Goal: Information Seeking & Learning: Learn about a topic

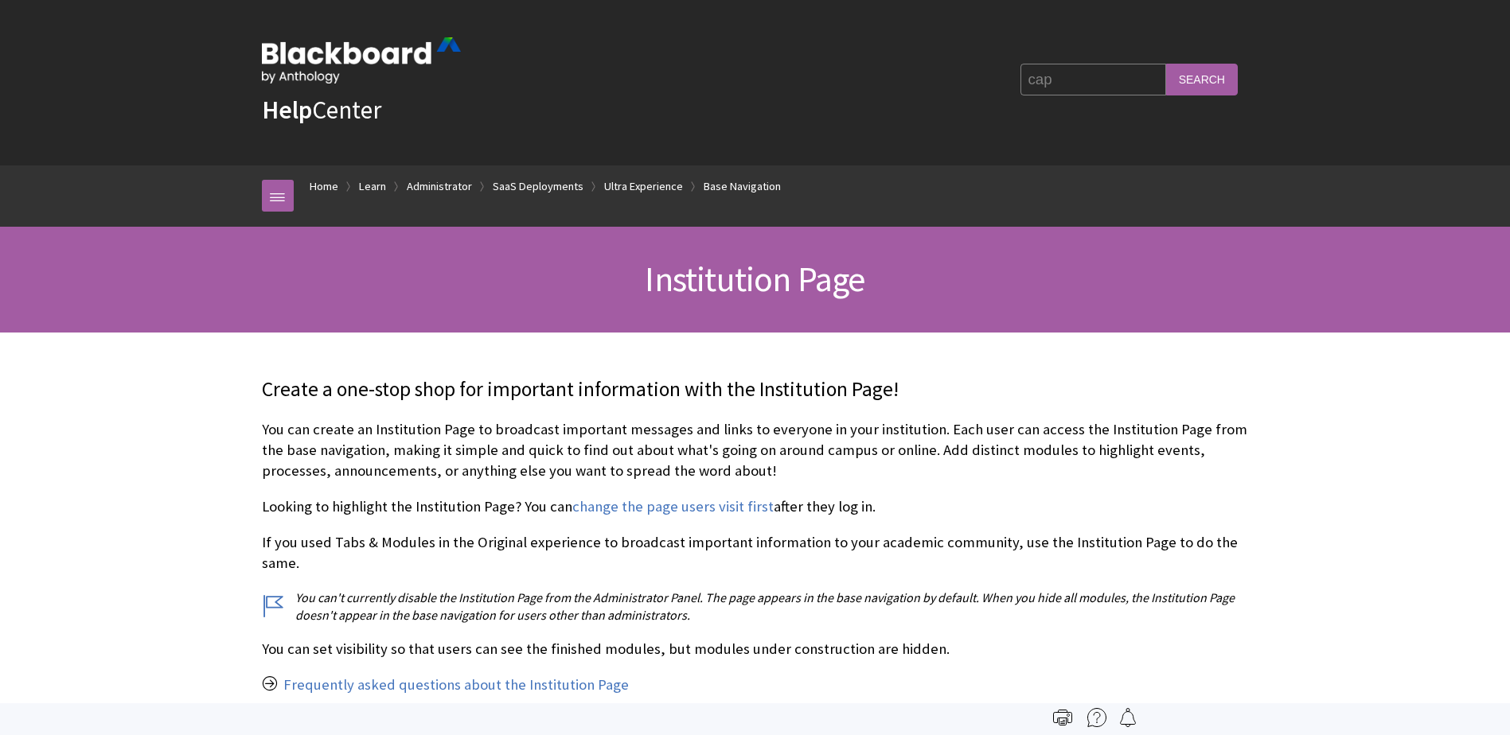
scroll to position [2228, 0]
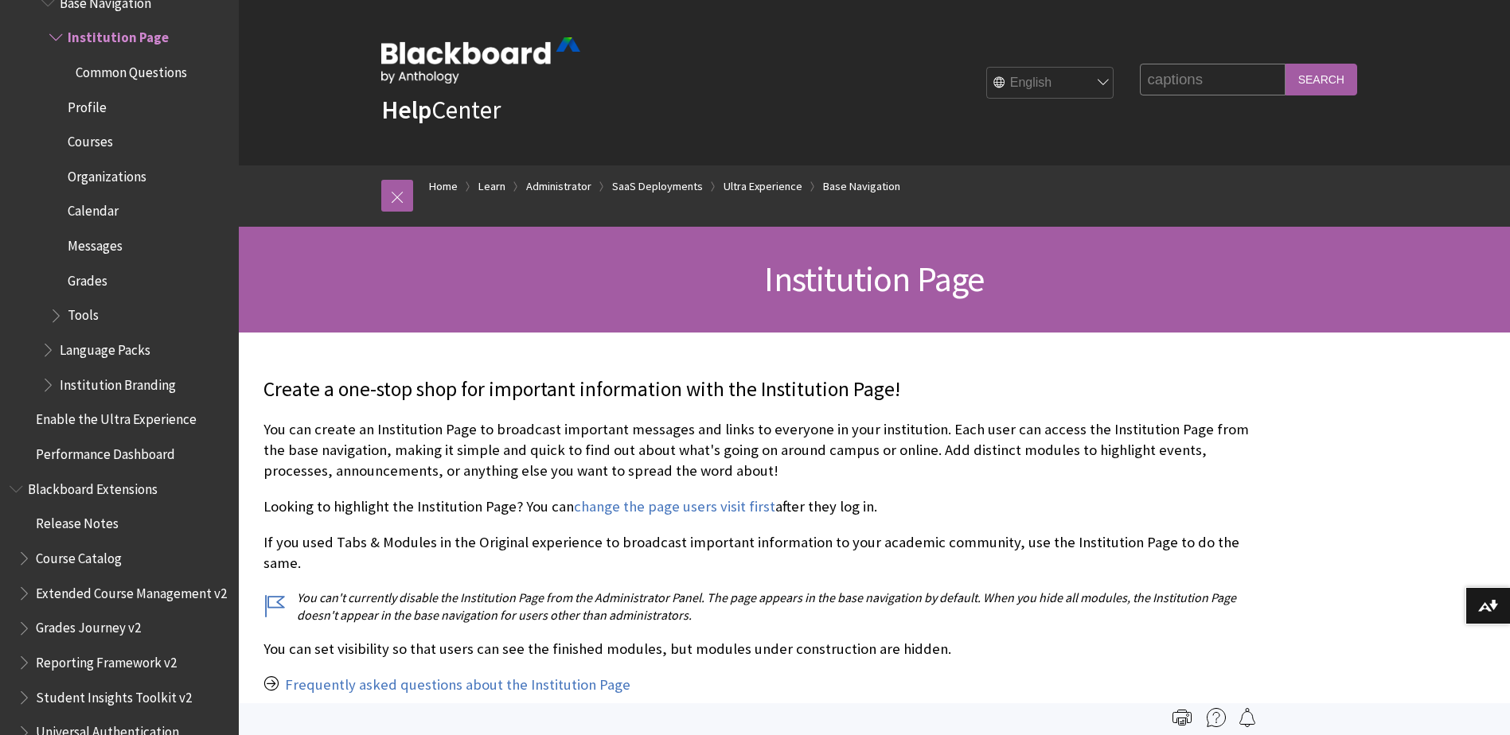
type input "captions"
click at [1303, 93] on input "Search" at bounding box center [1321, 79] width 72 height 31
click at [1305, 77] on input "Search" at bounding box center [1321, 79] width 72 height 31
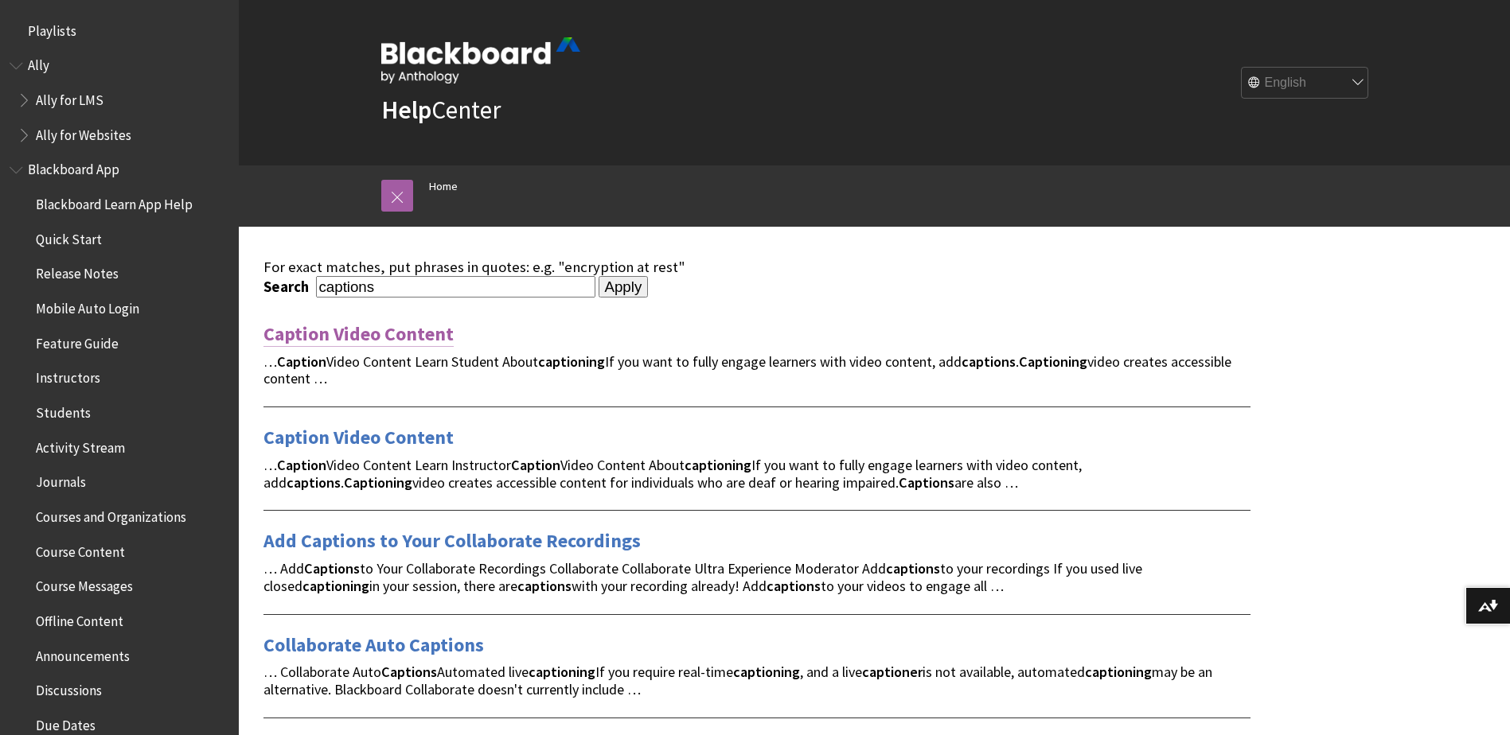
click at [378, 333] on link "Caption Video Content" at bounding box center [358, 334] width 190 height 25
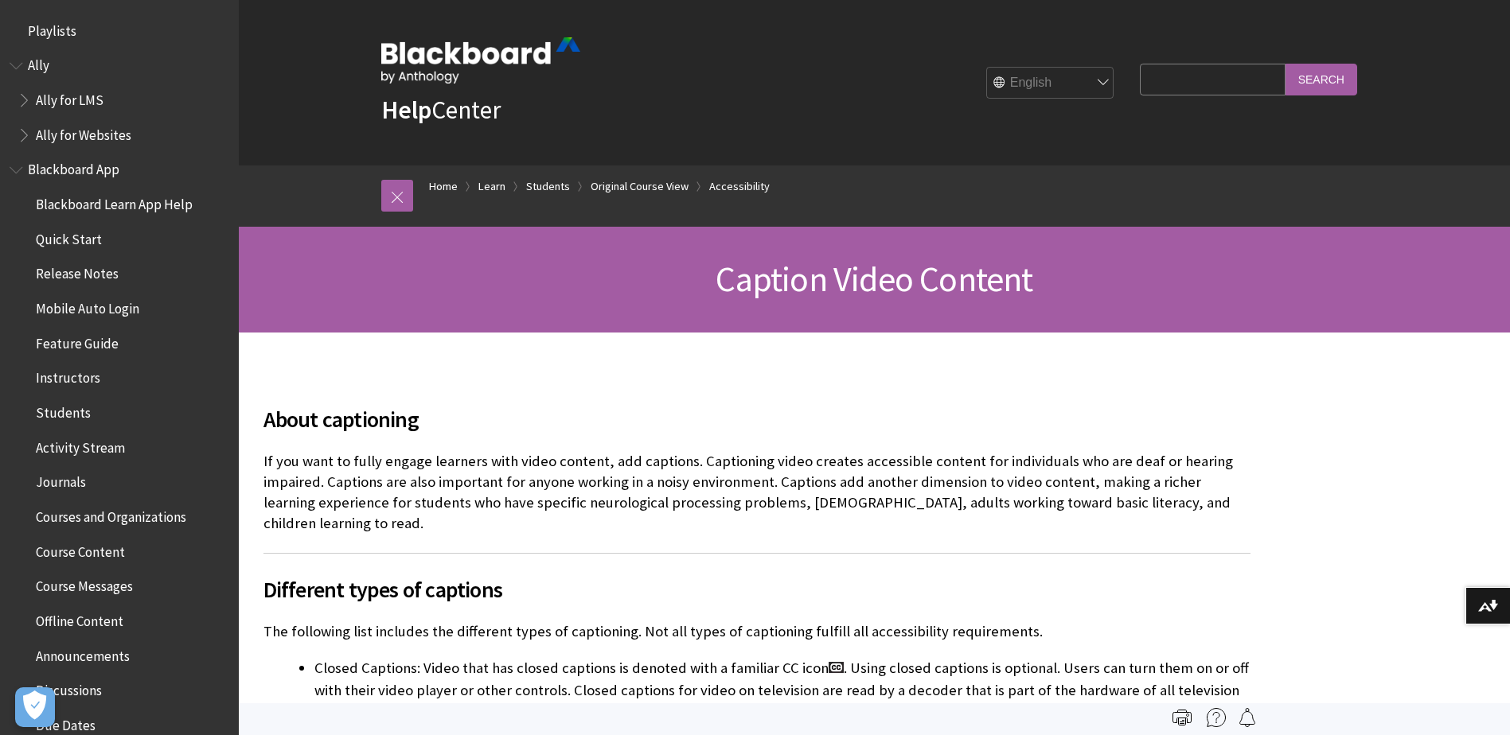
scroll to position [2020, 0]
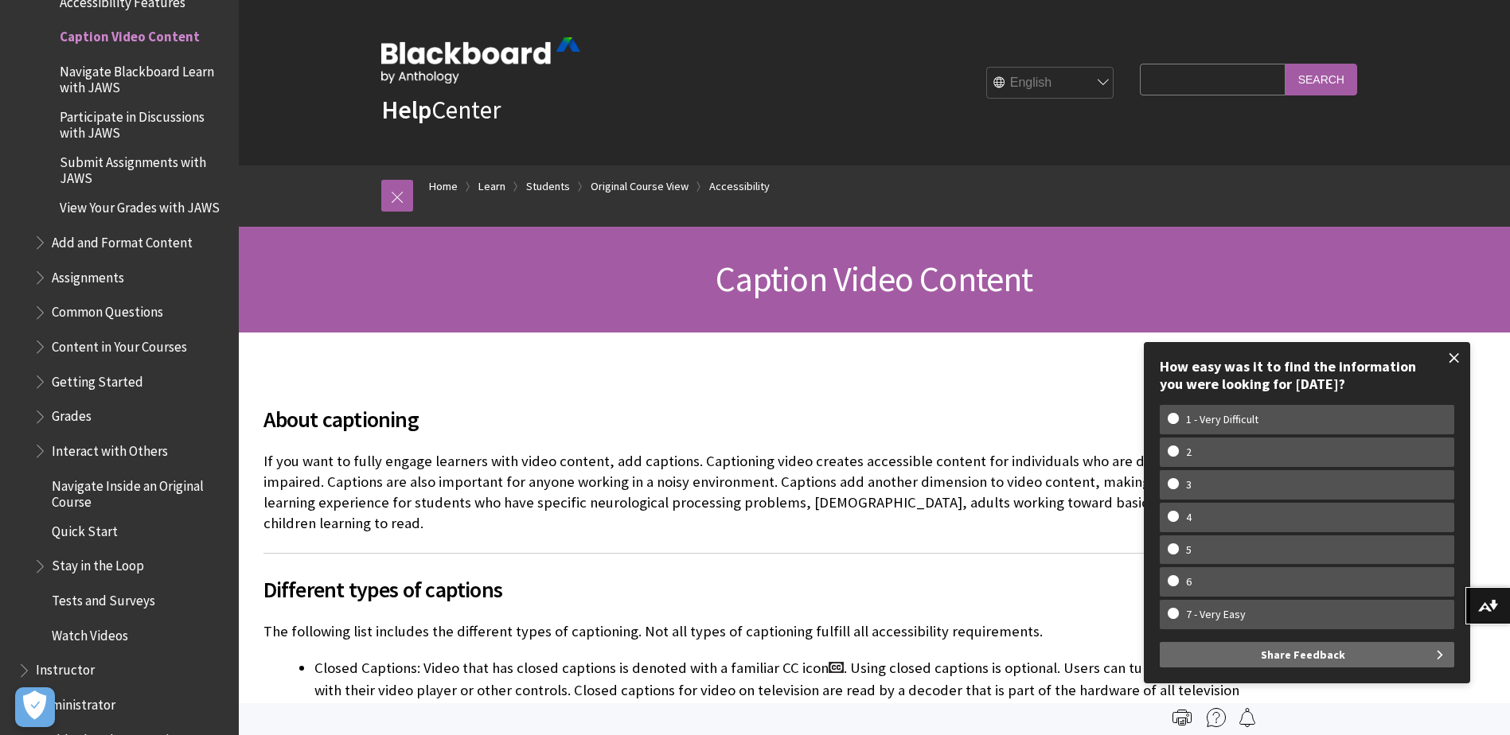
click at [1455, 363] on span at bounding box center [1453, 357] width 33 height 33
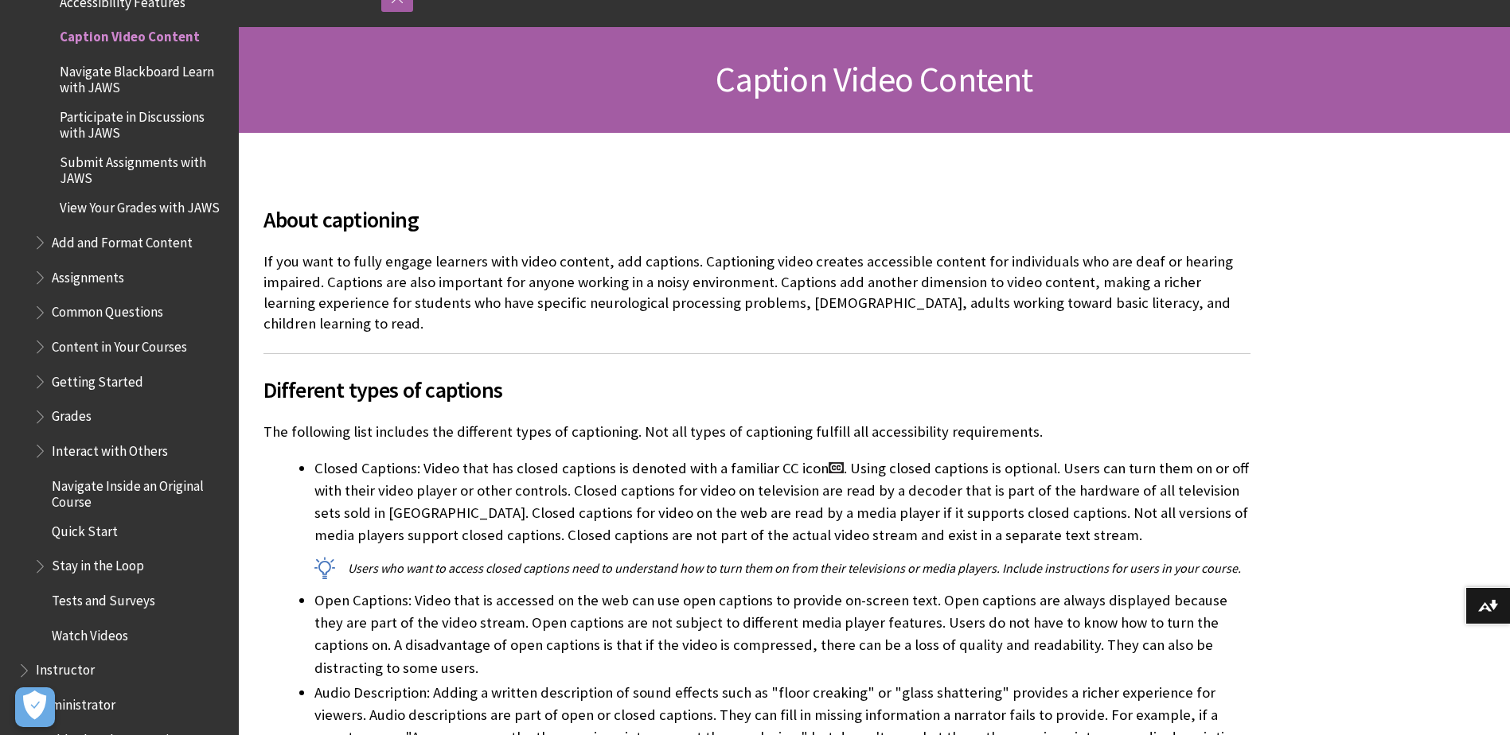
scroll to position [265, 0]
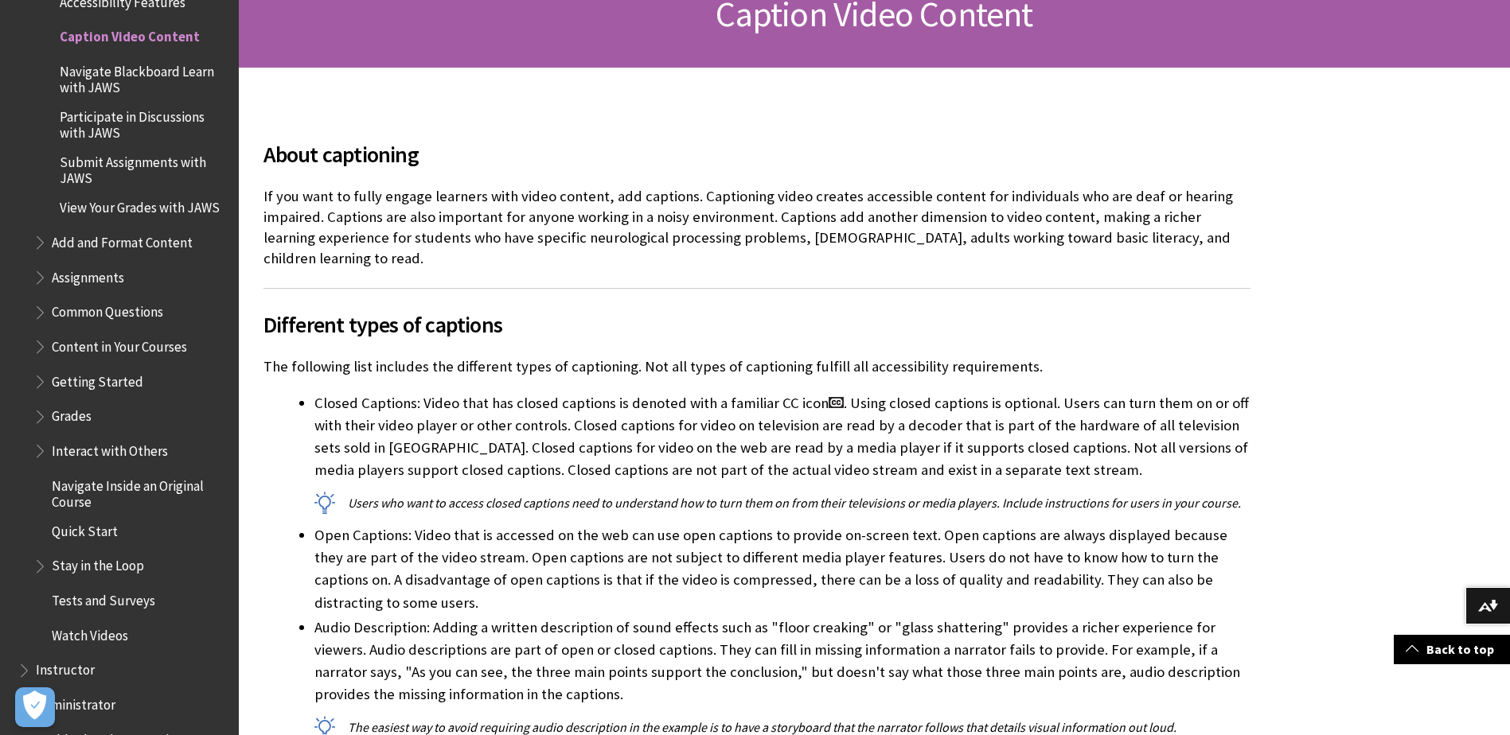
click at [1213, 458] on li "Closed Captions: Video that has closed captions is denoted with a familiar CC i…" at bounding box center [782, 452] width 936 height 120
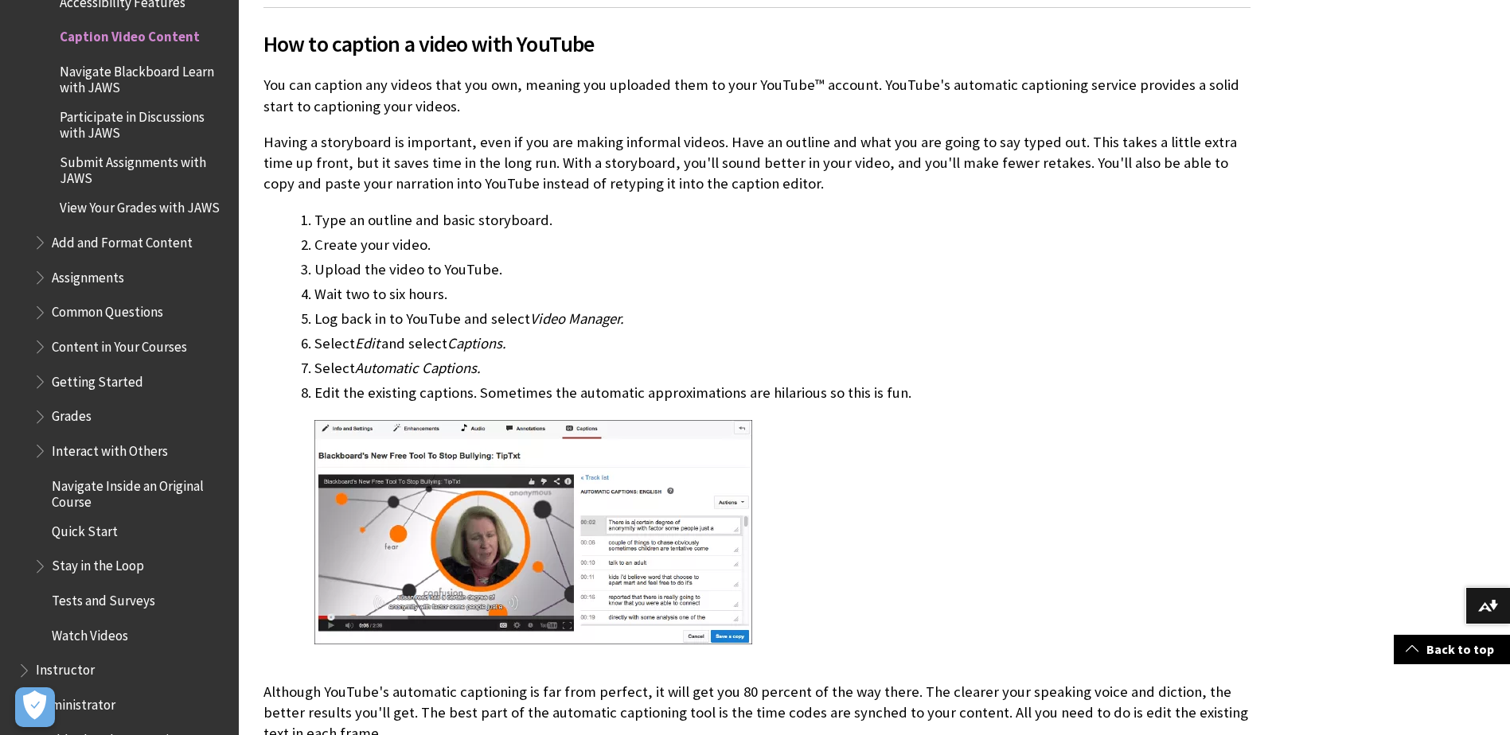
scroll to position [1379, 0]
